Goal: Task Accomplishment & Management: Use online tool/utility

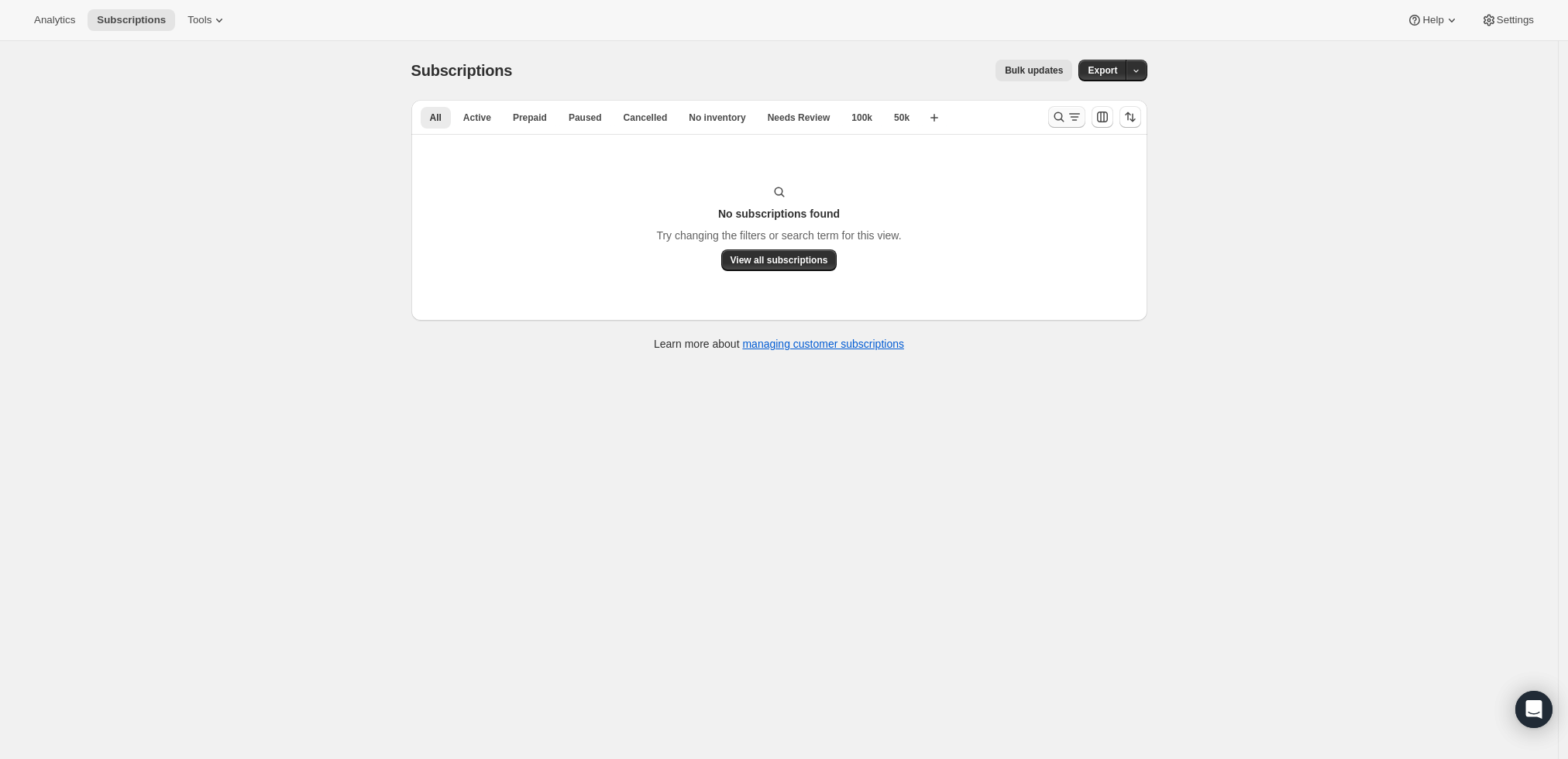
click at [1066, 115] on icon "Search and filter results" at bounding box center [1059, 117] width 16 height 16
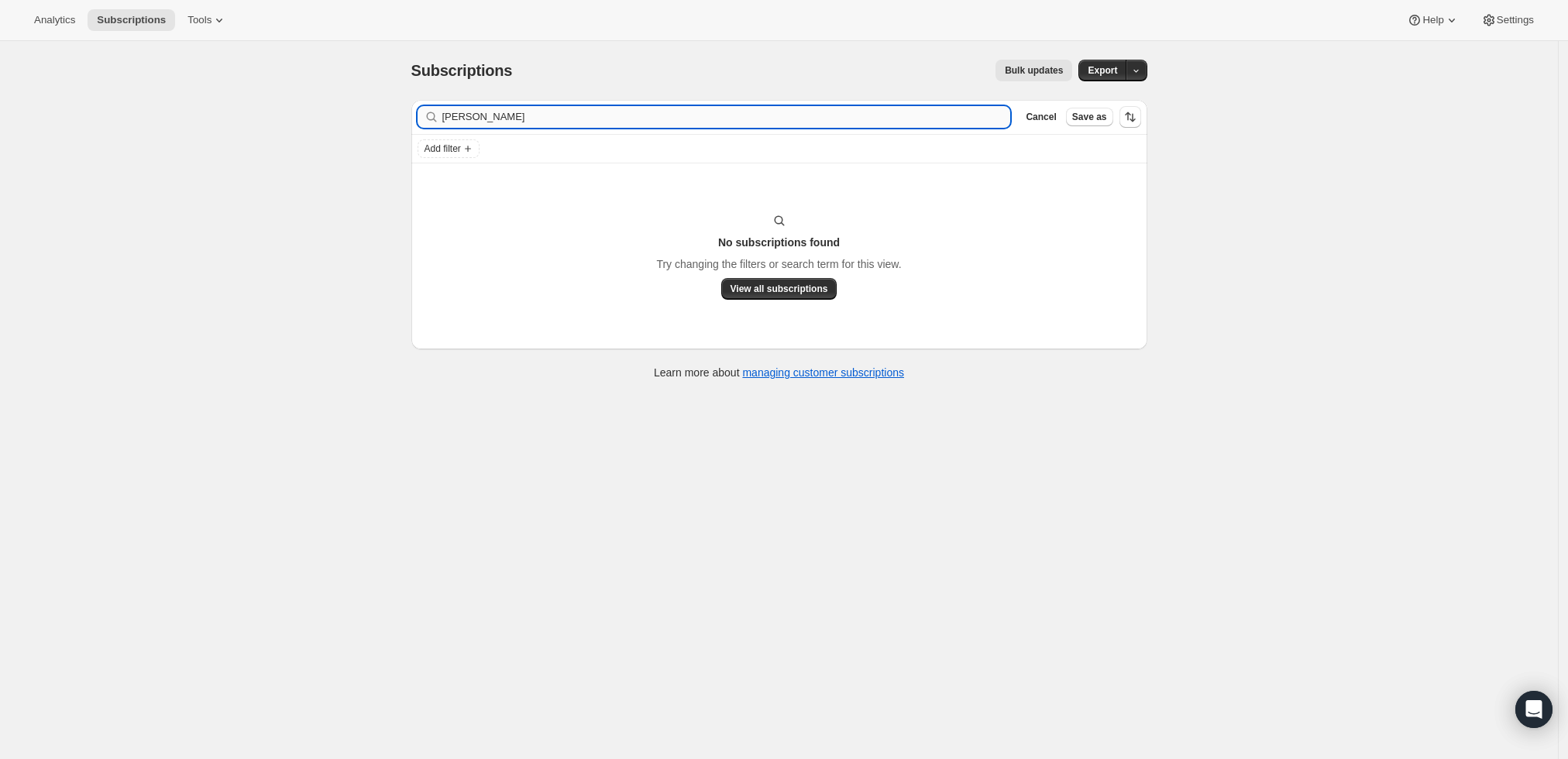
click at [700, 112] on input "[PERSON_NAME]" at bounding box center [727, 116] width 569 height 21
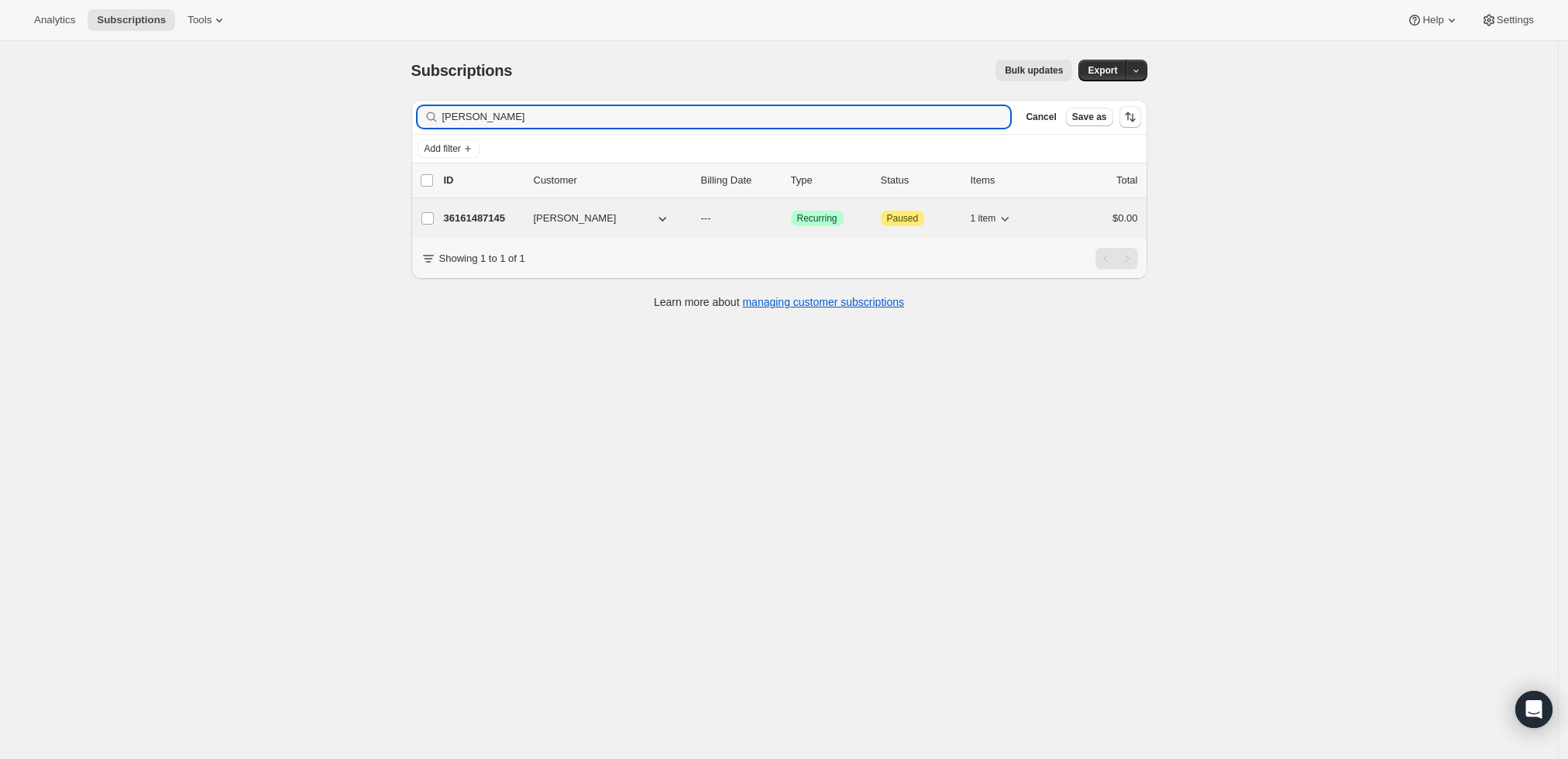
type input "[PERSON_NAME]"
click at [484, 215] on p "36161487145" at bounding box center [483, 219] width 78 height 16
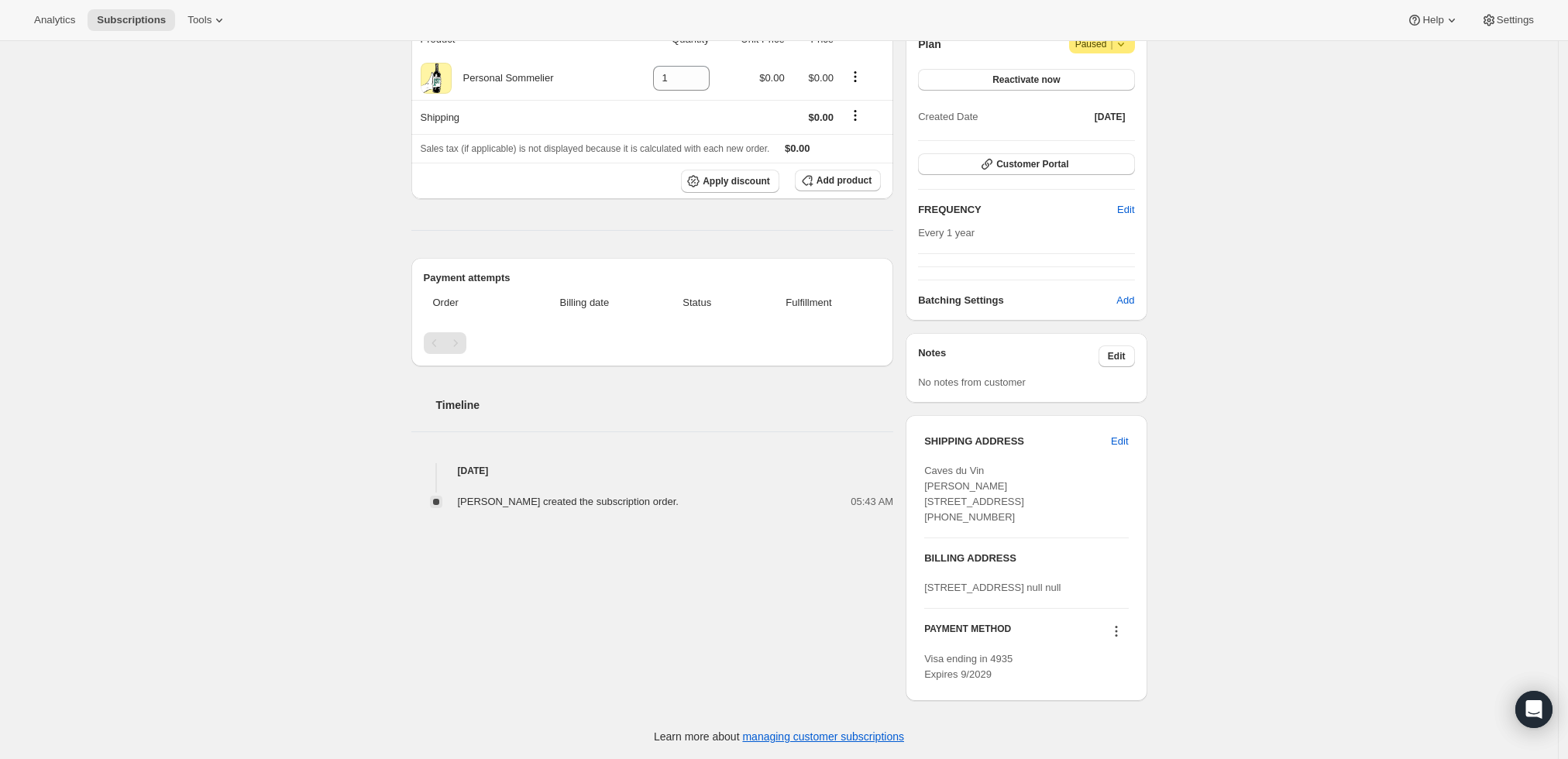
scroll to position [205, 0]
click at [1120, 630] on icon at bounding box center [1116, 631] width 16 height 16
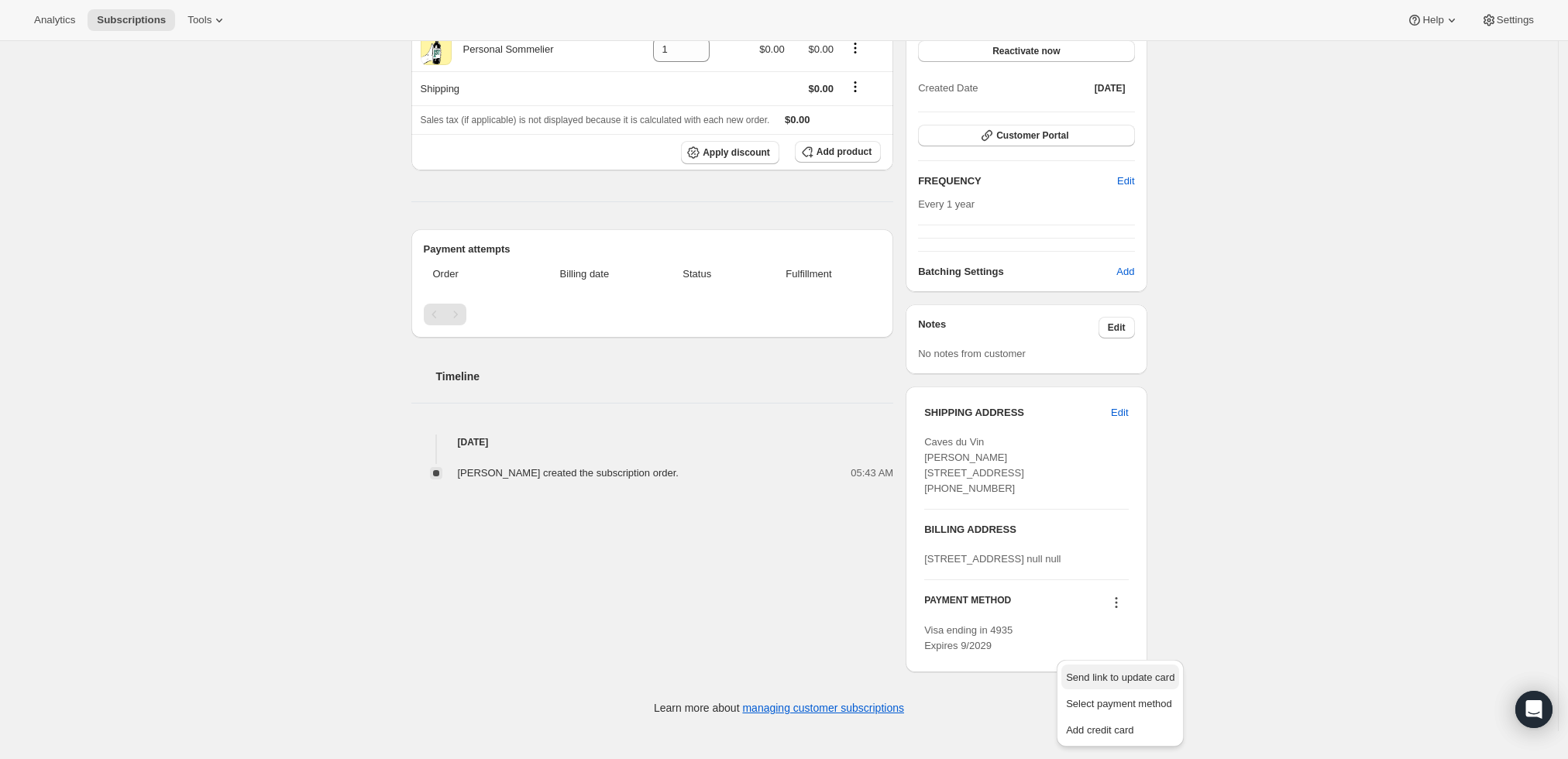
click at [1112, 672] on span "Send link to update card" at bounding box center [1120, 677] width 109 height 12
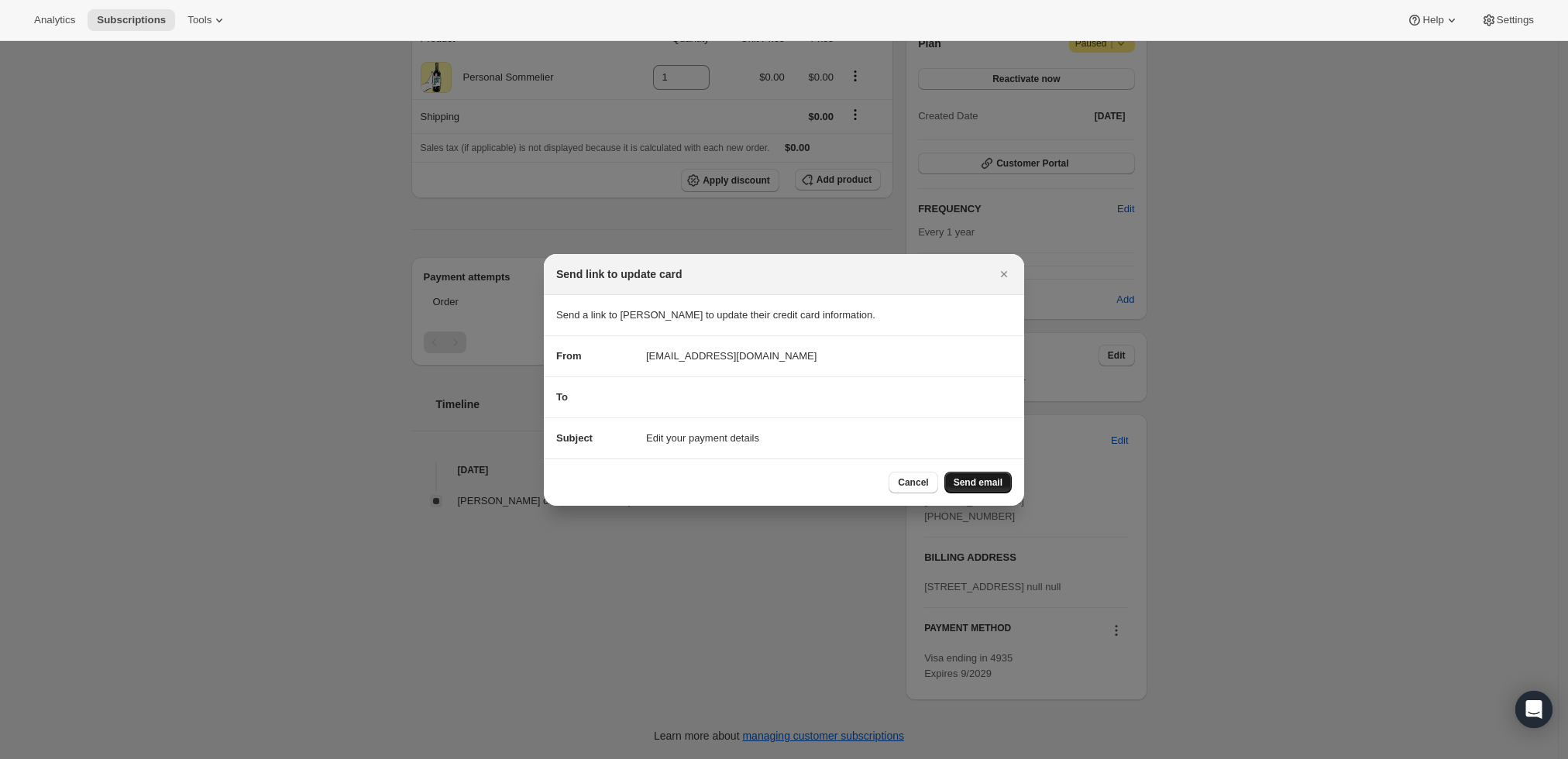
click at [982, 480] on span "Send email" at bounding box center [979, 482] width 49 height 13
